Goal: Find specific page/section: Find specific page/section

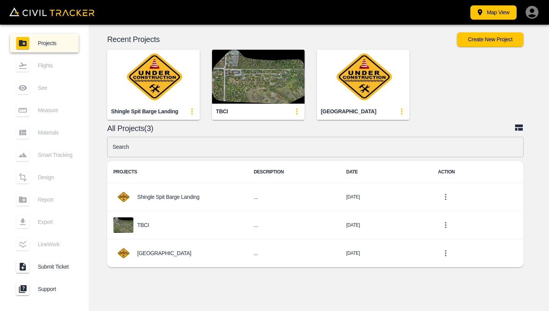
click at [201, 275] on div "Recent Projects Create New Project Shingle Spit Barge Landing TBCI [GEOGRAPHIC_…" at bounding box center [319, 152] width 460 height 255
click at [164, 277] on div "Recent Projects Create New Project Shingle Spit Barge Landing TBCI [GEOGRAPHIC_…" at bounding box center [319, 152] width 460 height 255
click at [164, 278] on div "Recent Projects Create New Project Shingle Spit Barge Landing TBCI [GEOGRAPHIC_…" at bounding box center [319, 152] width 460 height 255
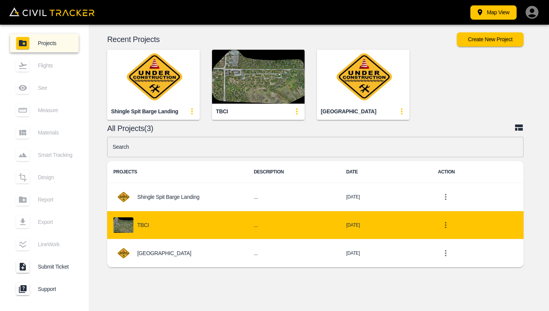
click at [128, 224] on img "project-list-table" at bounding box center [123, 225] width 20 height 15
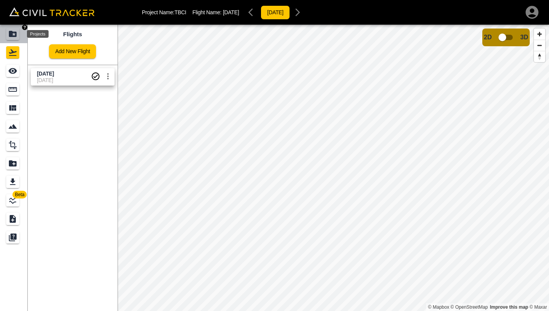
click at [9, 28] on div "Projects" at bounding box center [12, 34] width 13 height 12
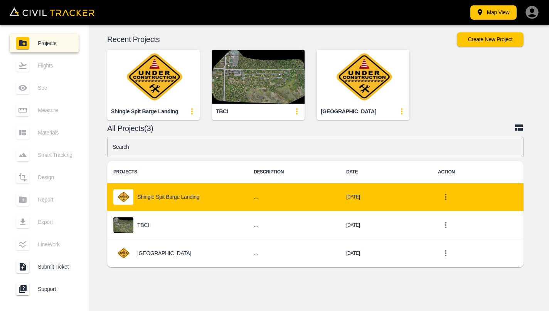
click at [152, 196] on p "Shingle Spit Barge Landing" at bounding box center [168, 197] width 62 height 6
